Goal: Transaction & Acquisition: Obtain resource

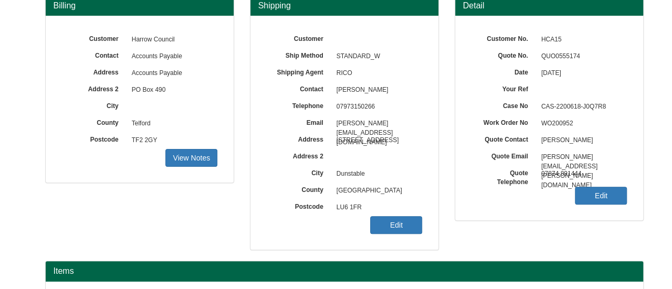
scroll to position [105, 0]
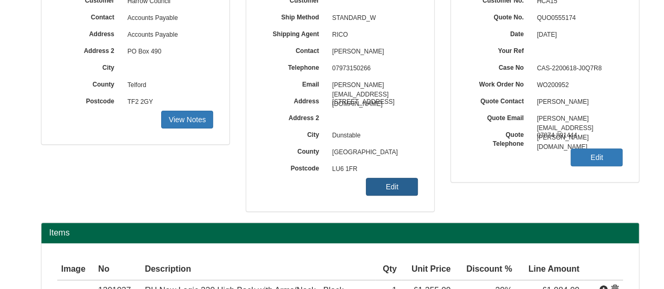
click at [384, 193] on link "Edit" at bounding box center [392, 187] width 52 height 18
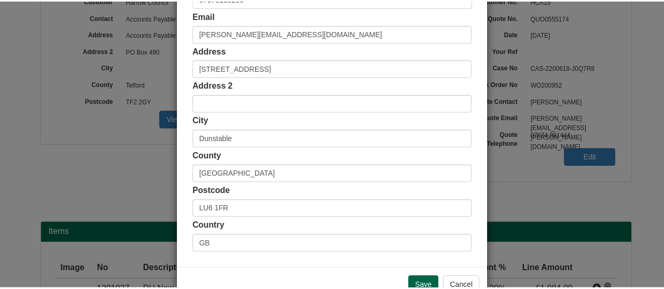
scroll to position [291, 0]
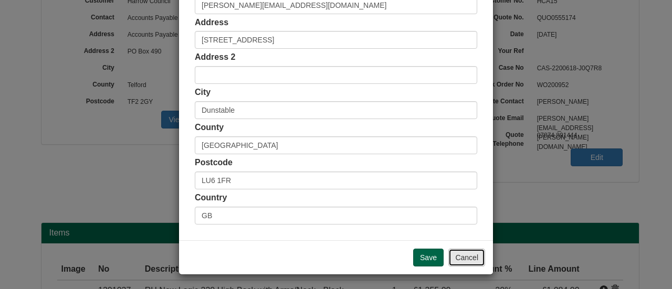
click at [457, 253] on button "Cancel" at bounding box center [467, 258] width 37 height 18
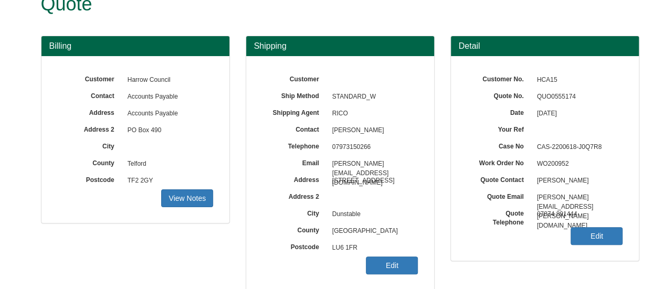
scroll to position [0, 0]
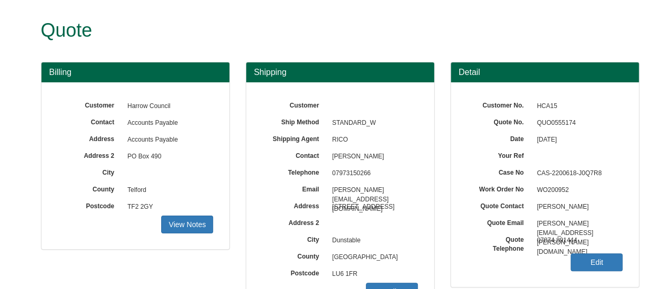
click at [549, 120] on span "QUO0555174" at bounding box center [577, 123] width 91 height 17
click at [548, 120] on span "QUO0555174" at bounding box center [577, 123] width 91 height 17
copy span "QUO0555174"
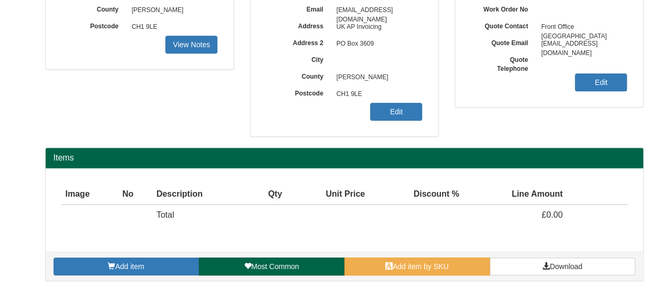
scroll to position [220, 0]
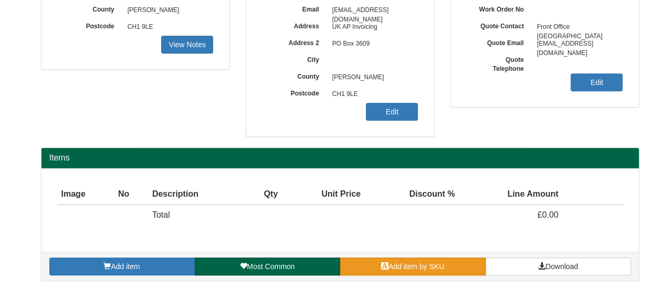
click at [392, 267] on span "Add item by SKU" at bounding box center [417, 267] width 56 height 8
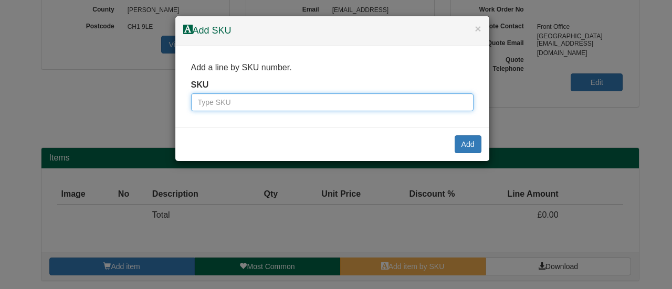
click at [288, 102] on input "text" at bounding box center [332, 102] width 283 height 18
type input "9864055"
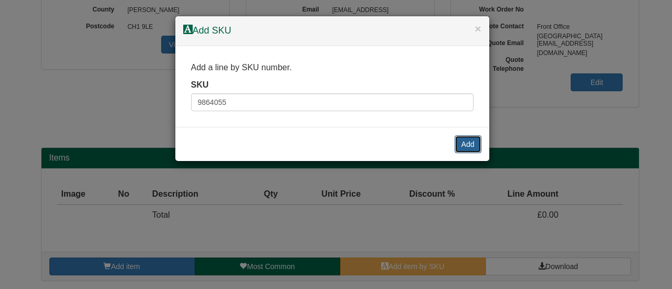
click at [477, 141] on button "Add" at bounding box center [468, 145] width 27 height 18
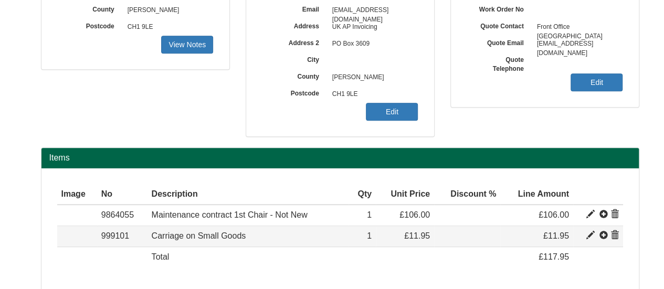
click at [616, 238] on span at bounding box center [615, 236] width 8 height 8
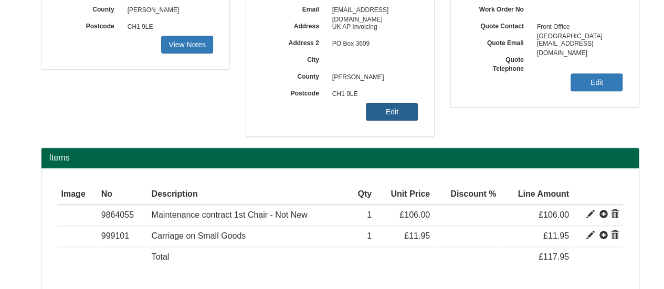
click at [402, 110] on link "Edit" at bounding box center [392, 112] width 52 height 18
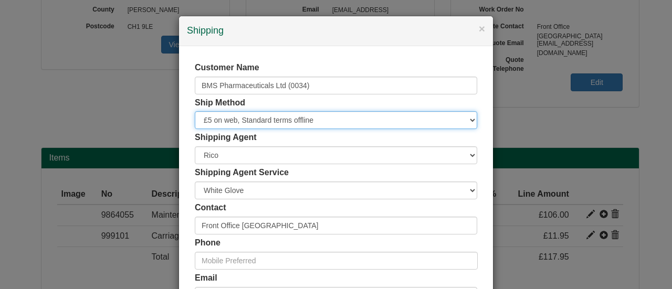
click at [263, 122] on select "Free of Charge £5 Flat Rate £7.50 Flat Rate £10 Flat Rate BESPOKE2 BESPOKE3 BES…" at bounding box center [336, 120] width 283 height 18
select select "FOC"
click at [195, 111] on select "Free of Charge £5 Flat Rate £7.50 Flat Rate £10 Flat Rate BESPOKE2 BESPOKE3 BES…" at bounding box center [336, 120] width 283 height 18
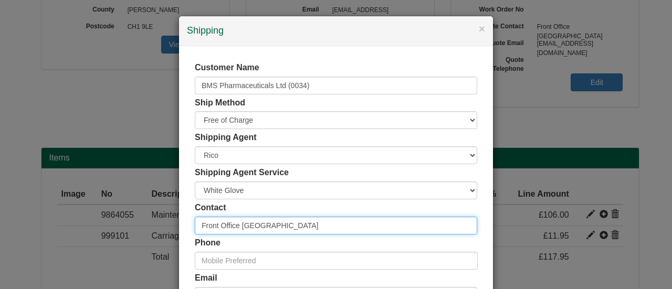
drag, startPoint x: 256, startPoint y: 223, endPoint x: 140, endPoint y: 223, distance: 116.1
click at [154, 222] on div "× Shipping Customer Name BMS Pharmaceuticals Ltd (0034) Ship Method Free of Cha…" at bounding box center [336, 144] width 672 height 289
type input "Matthew Lee"
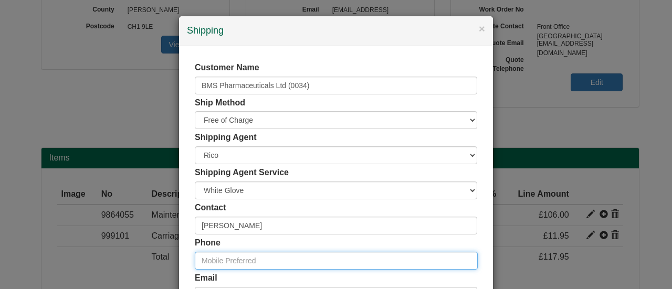
paste input "+44 (0)7514 313930"
type input "+44 (0)7514 313930"
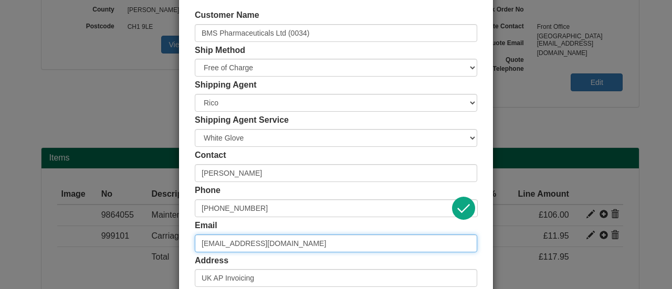
drag, startPoint x: 286, startPoint y: 242, endPoint x: 200, endPoint y: 248, distance: 86.4
click at [202, 246] on input "Frontoffice-UK@bms.com" at bounding box center [336, 244] width 283 height 18
type input "F"
paste input "+44 (0)7514 313930"
type input "+44 (0)7514 313930"
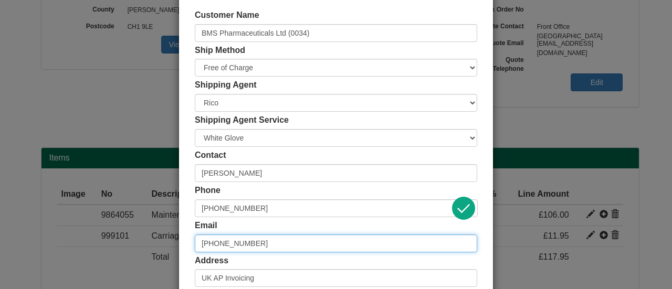
drag, startPoint x: 263, startPoint y: 238, endPoint x: 76, endPoint y: 214, distance: 188.5
click at [76, 214] on div "× Shipping Customer Name BMS Pharmaceuticals Ltd (0034) Ship Method Free of Cha…" at bounding box center [336, 144] width 672 height 289
type input "matthew.lee@bms.com"
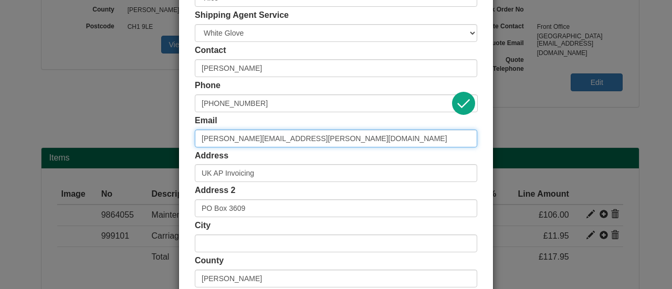
scroll to position [263, 0]
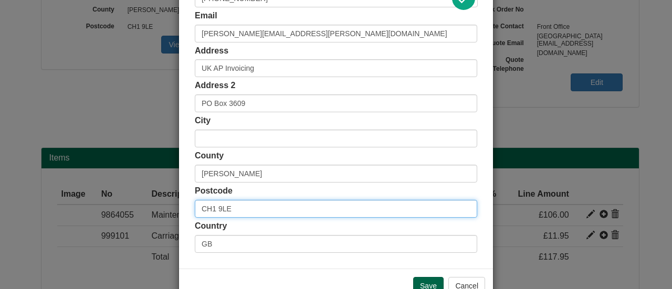
drag, startPoint x: 241, startPoint y: 206, endPoint x: 194, endPoint y: 207, distance: 46.2
click at [195, 207] on input "CH1 9LE" at bounding box center [336, 209] width 283 height 18
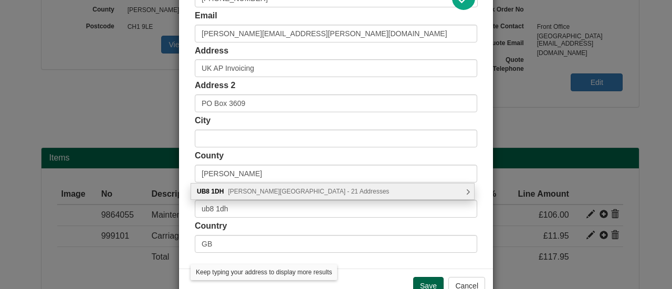
click at [248, 183] on div "UB8 1DH Sanderson Road, Uxbridge - 21 Addresses" at bounding box center [333, 191] width 284 height 17
click at [249, 186] on div "UB8 1DH Sanderson Road, Uxbridge - 21 Addresses" at bounding box center [332, 192] width 283 height 16
type input "UB8 1DH"
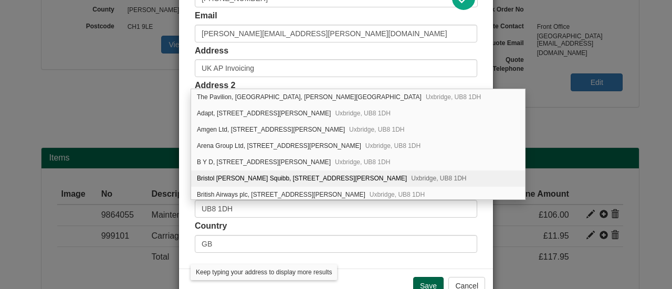
click at [269, 171] on div "Bristol Myers Squibb, Unit 2, Arc Uxbridge, Sanderson Road Uxbridge, UB8 1DH" at bounding box center [358, 179] width 334 height 16
type input "Bristol Myers Squibb"
type input "Unit 2, Arc Uxbridge, Sanderson Road"
type input "Uxbridge"
type input "Buckinghamshire"
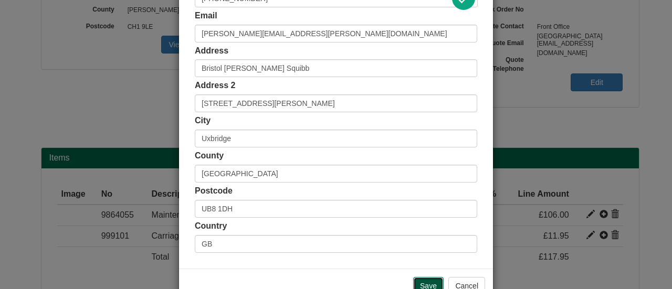
click at [428, 281] on input "Save" at bounding box center [428, 286] width 30 height 18
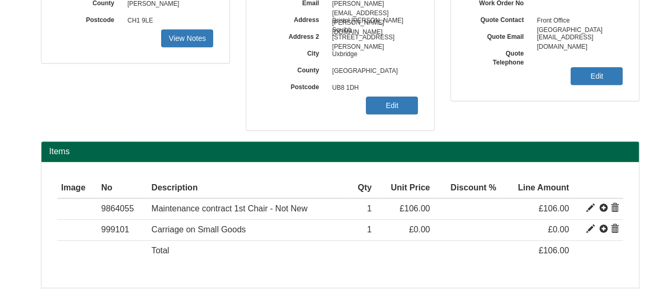
scroll to position [262, 0]
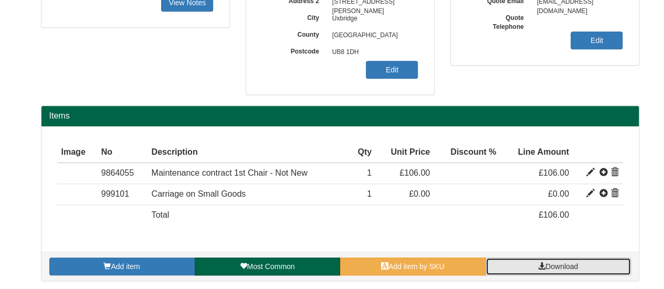
click at [567, 267] on span "Download" at bounding box center [562, 267] width 33 height 8
